Goal: Book appointment/travel/reservation

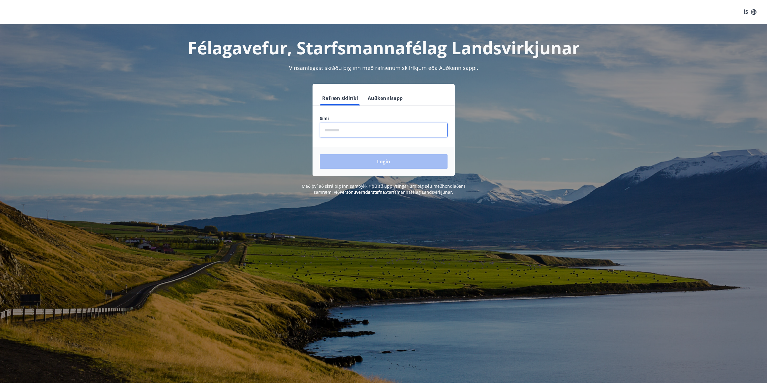
click at [352, 131] on input "phone" at bounding box center [384, 130] width 128 height 15
type input "********"
click at [361, 158] on button "Login" at bounding box center [384, 161] width 128 height 14
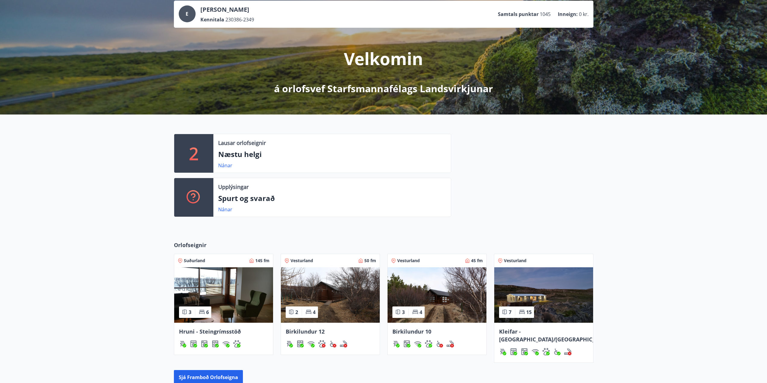
scroll to position [114, 0]
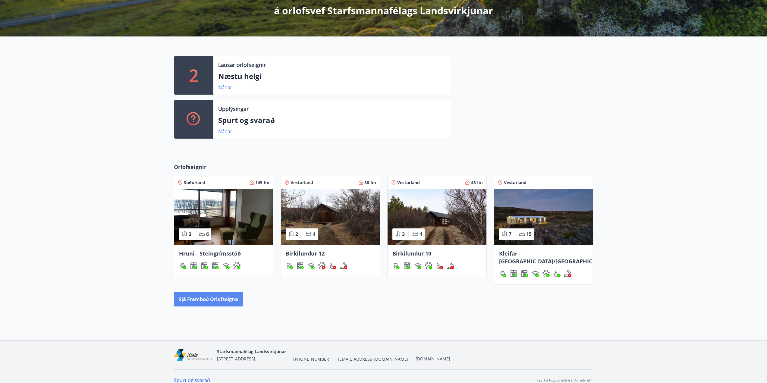
click at [220, 292] on button "Sjá framboð orlofseigna" at bounding box center [208, 299] width 69 height 14
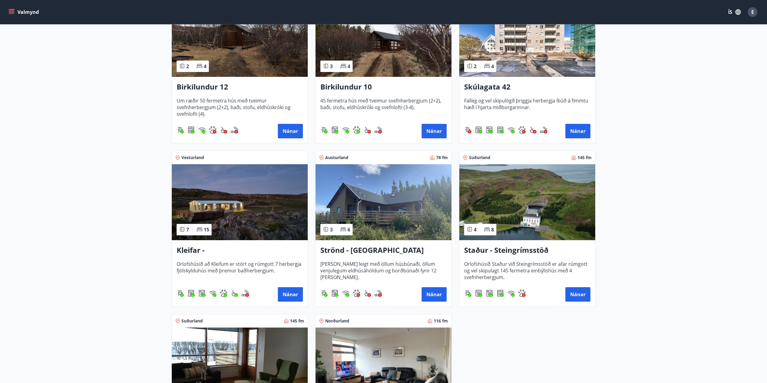
scroll to position [151, 0]
click at [214, 249] on h3 "Kleifar - [GEOGRAPHIC_DATA]/[GEOGRAPHIC_DATA]" at bounding box center [240, 250] width 126 height 11
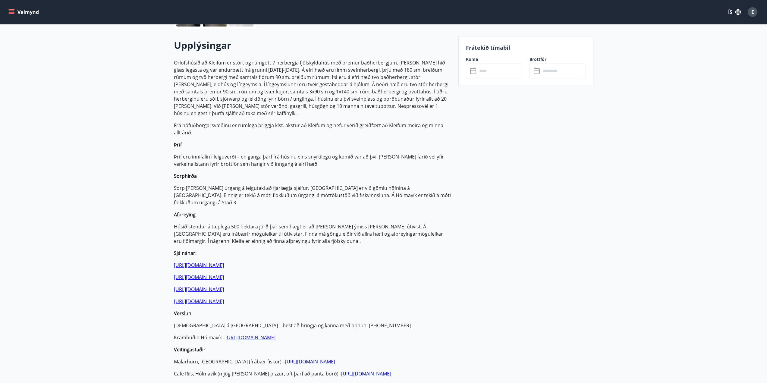
scroll to position [30, 0]
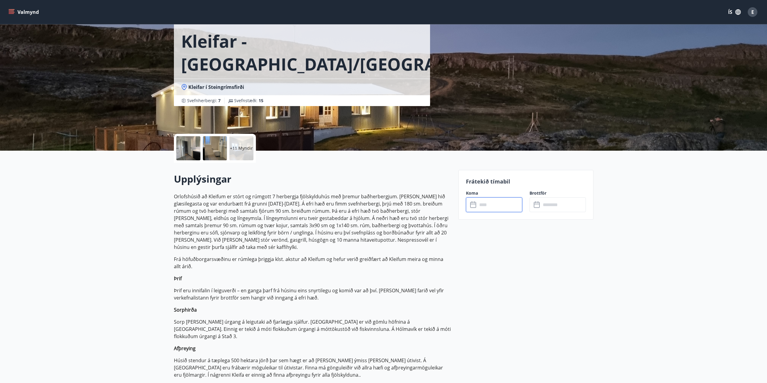
click at [490, 207] on input "text" at bounding box center [499, 204] width 45 height 15
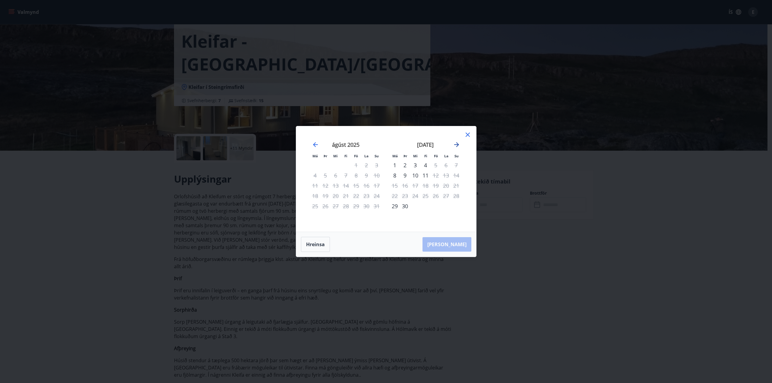
click at [455, 142] on icon "Move forward to switch to the next month." at bounding box center [456, 144] width 7 height 7
click at [457, 145] on icon "Move forward to switch to the next month." at bounding box center [456, 144] width 5 height 5
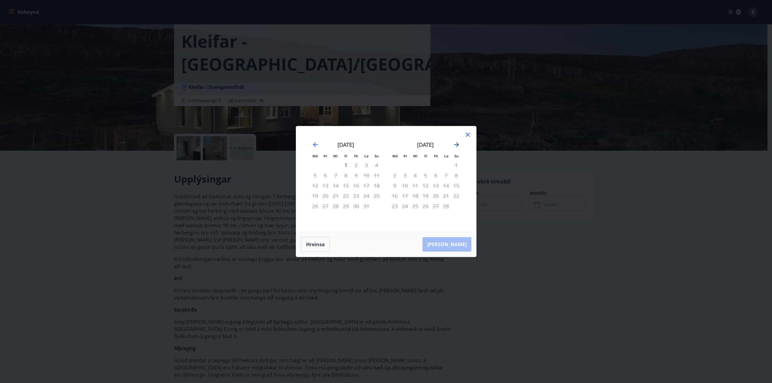
click at [457, 145] on icon "Move forward to switch to the next month." at bounding box center [456, 144] width 5 height 5
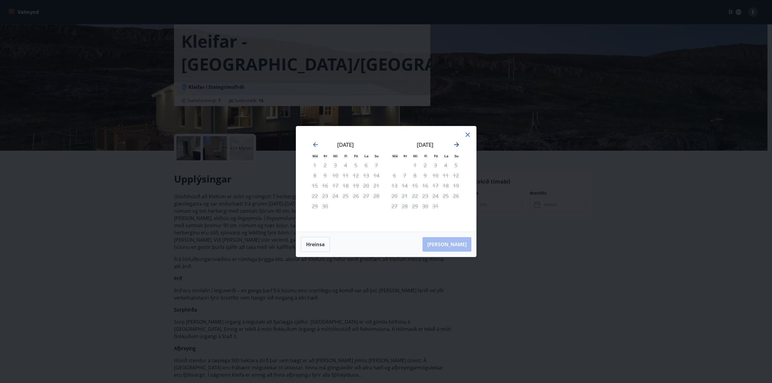
click at [457, 145] on icon "Move forward to switch to the next month." at bounding box center [456, 144] width 5 height 5
click at [314, 144] on icon "Move backward to switch to the previous month." at bounding box center [315, 144] width 5 height 5
click at [314, 143] on icon "Move backward to switch to the previous month." at bounding box center [315, 144] width 7 height 7
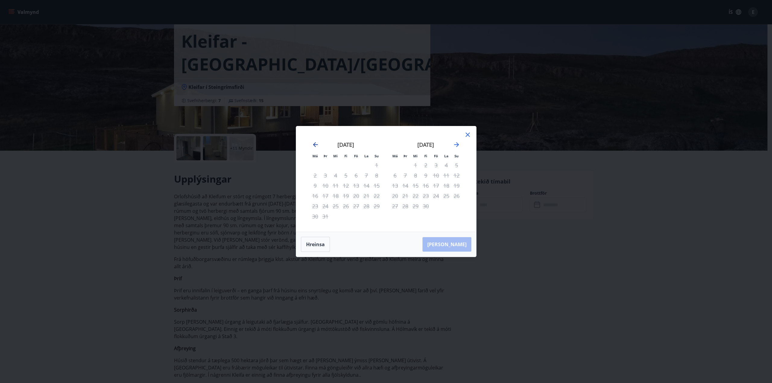
click at [314, 143] on icon "Move backward to switch to the previous month." at bounding box center [315, 144] width 7 height 7
click at [466, 136] on icon at bounding box center [467, 135] width 4 height 4
